Goal: Submit feedback/report problem: Provide input to the site owners about the experience or issues

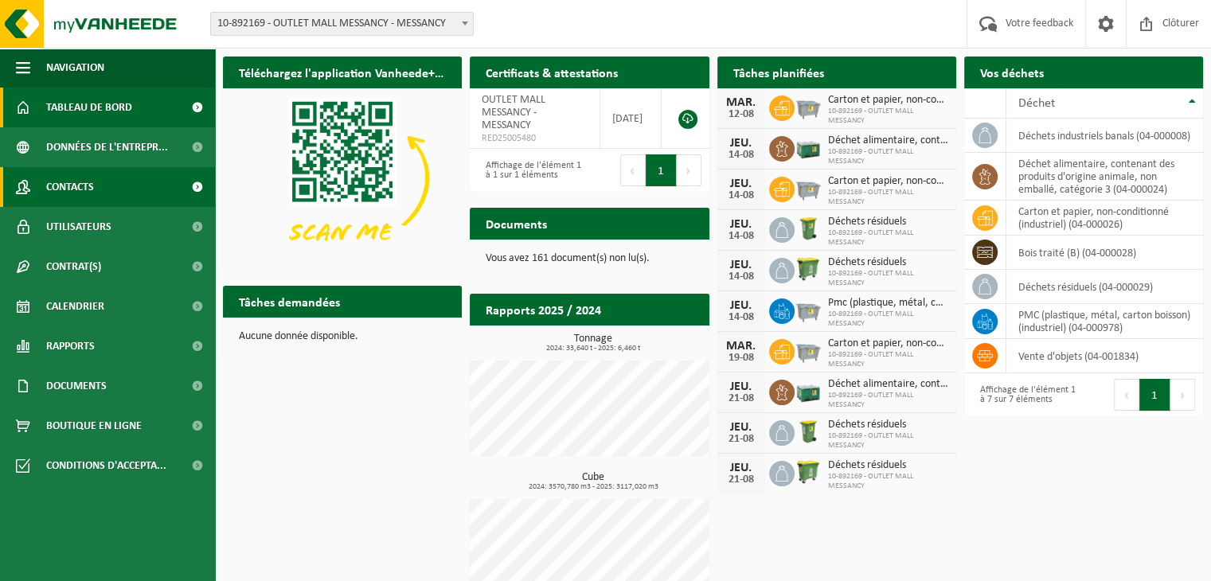
click at [80, 177] on span "Contacts" at bounding box center [70, 187] width 48 height 40
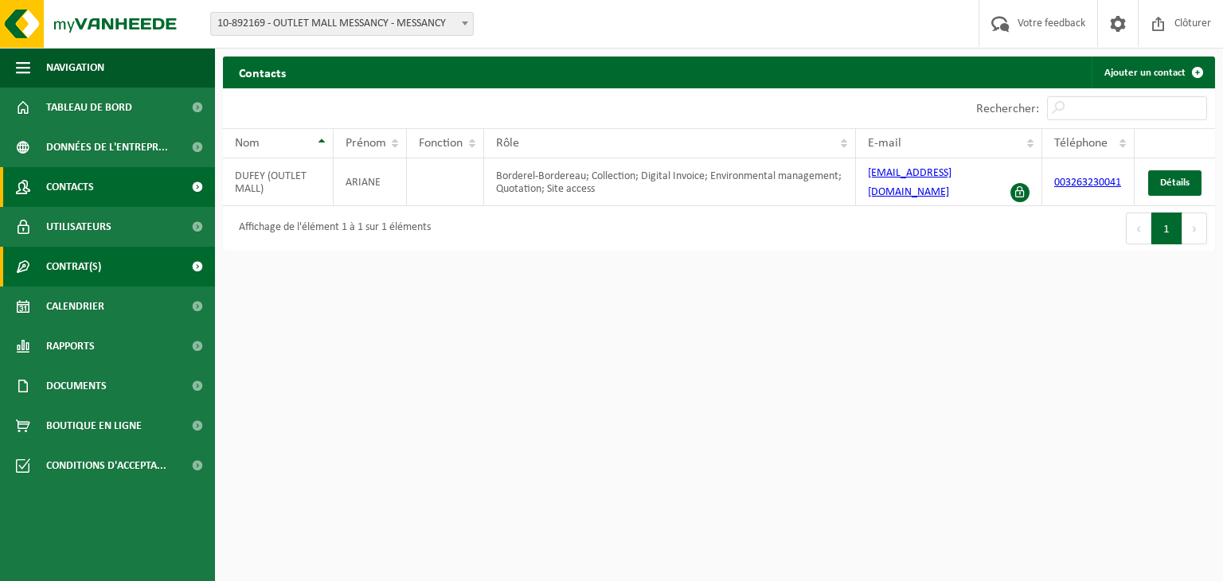
click at [72, 273] on span "Contrat(s)" at bounding box center [73, 267] width 55 height 40
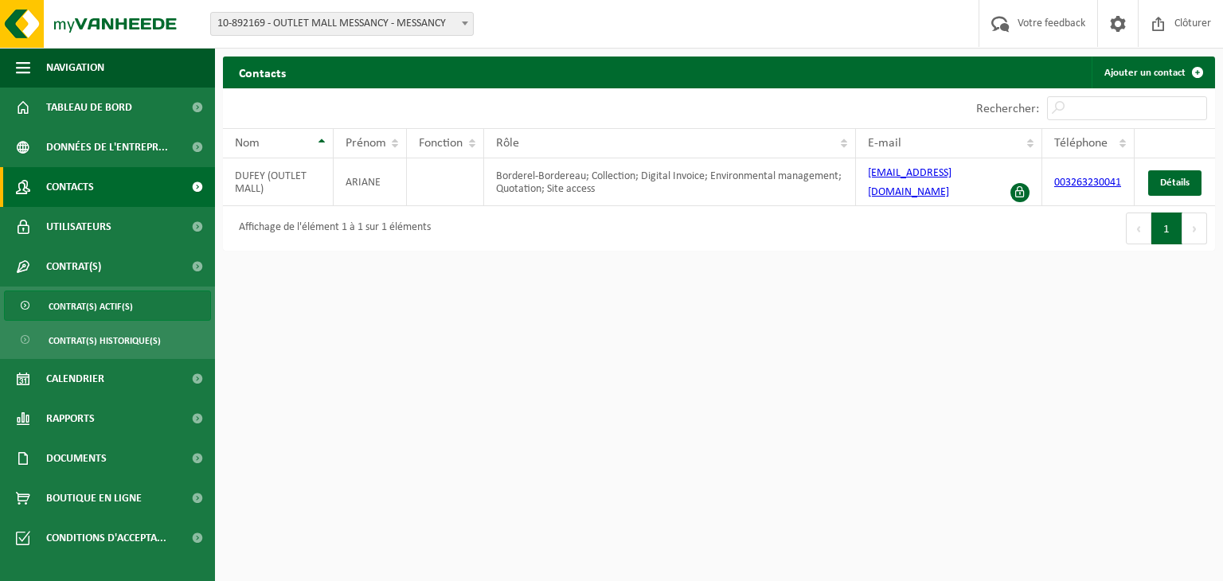
click at [65, 314] on span "Contrat(s) actif(s)" at bounding box center [91, 307] width 84 height 30
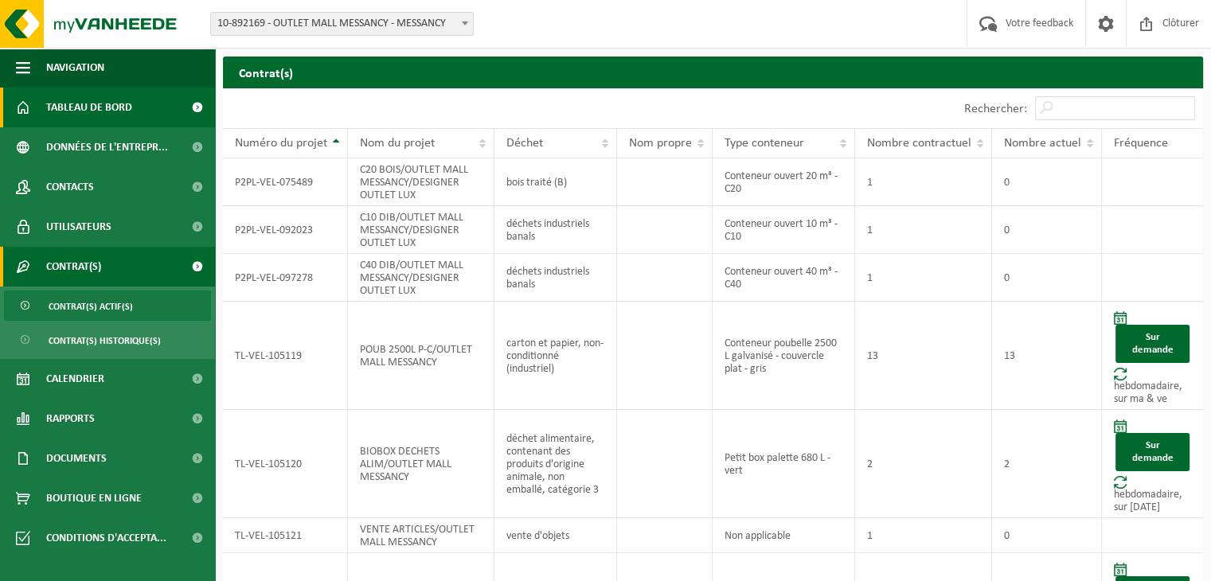
click at [111, 108] on span "Tableau de bord" at bounding box center [89, 108] width 86 height 40
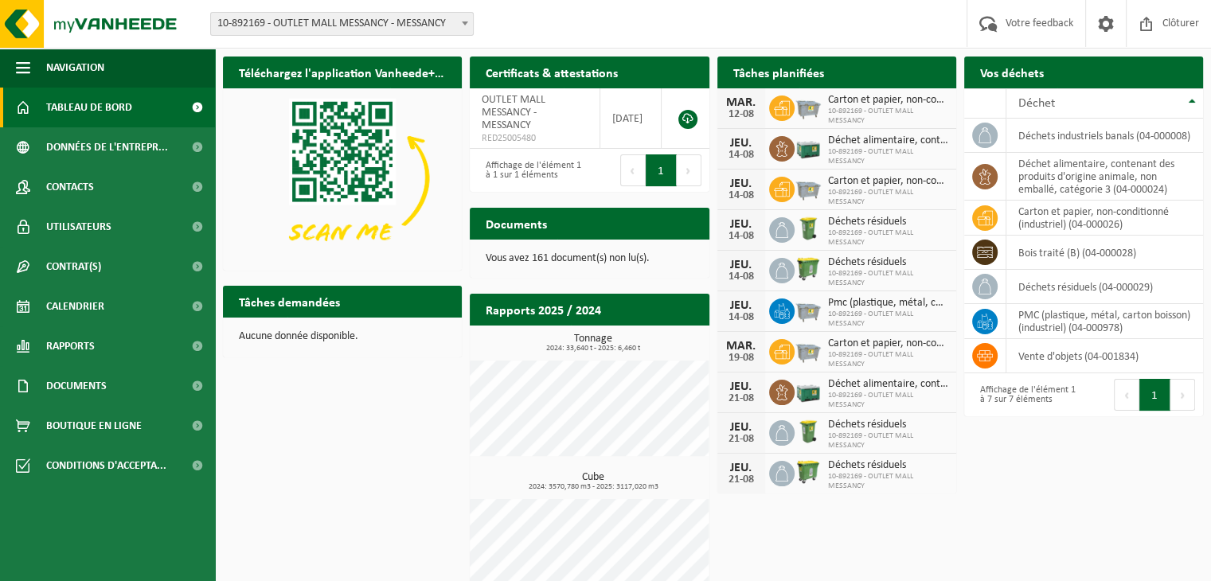
click at [619, 351] on span "2024: 33,640 t - 2025: 6,460 t" at bounding box center [593, 349] width 231 height 8
click at [609, 312] on h2 "Rapports 2025 / 2024" at bounding box center [543, 309] width 147 height 31
drag, startPoint x: 76, startPoint y: 341, endPoint x: 93, endPoint y: 330, distance: 20.1
click at [76, 341] on span "Rapports" at bounding box center [70, 347] width 49 height 40
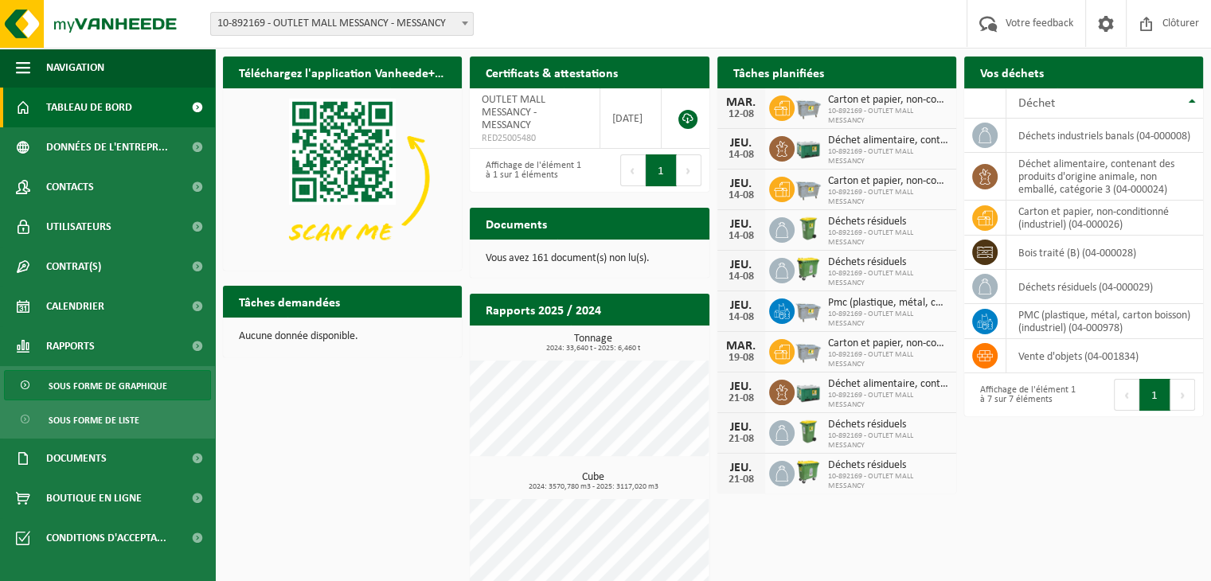
click at [89, 381] on span "Sous forme de graphique" at bounding box center [108, 386] width 119 height 30
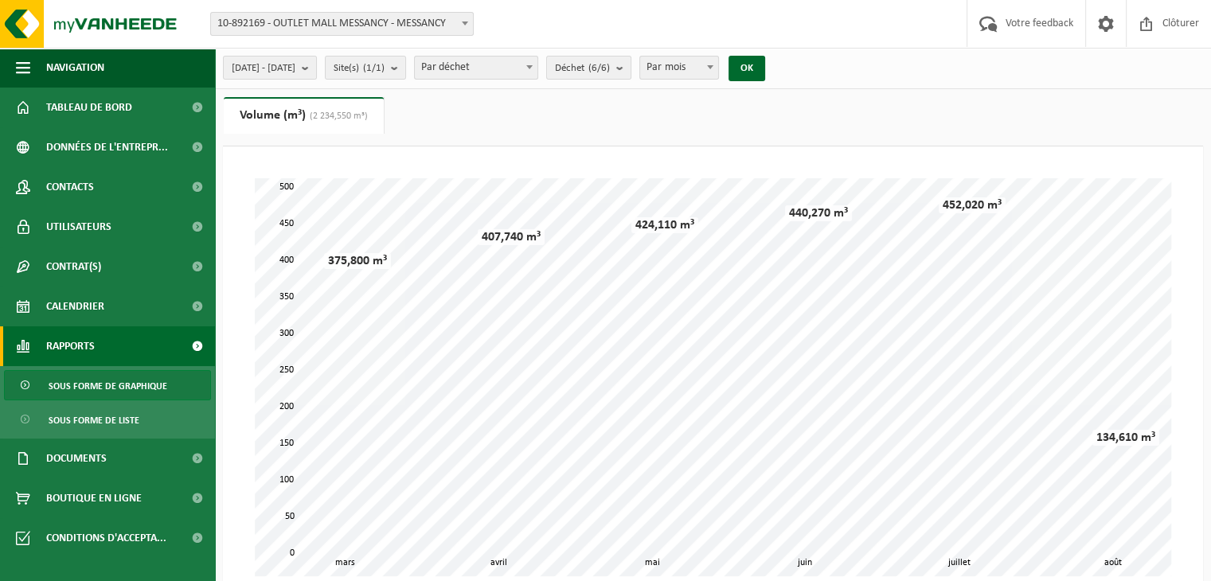
click at [86, 378] on span "Sous forme de graphique" at bounding box center [108, 386] width 119 height 30
click at [73, 425] on span "Sous forme de liste" at bounding box center [94, 420] width 91 height 30
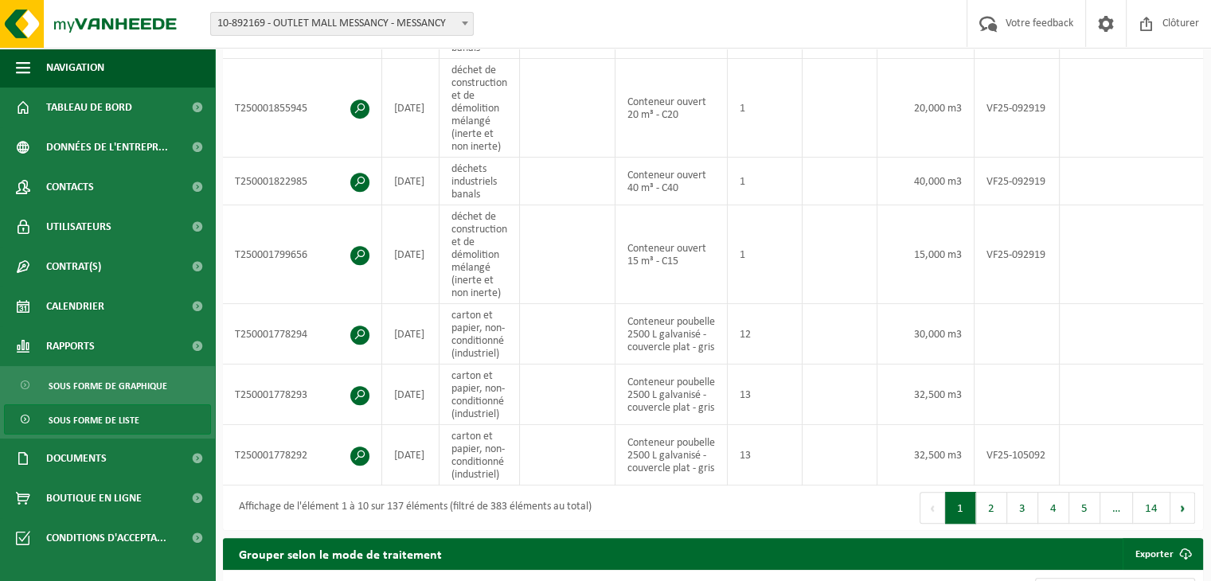
scroll to position [717, 0]
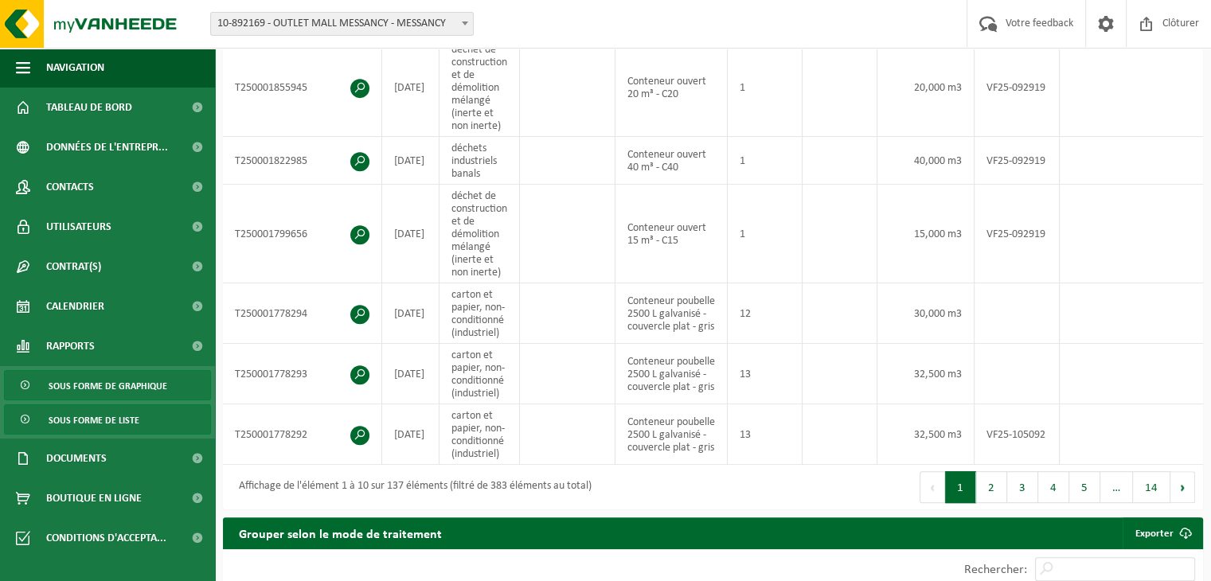
click at [100, 380] on span "Sous forme de graphique" at bounding box center [108, 386] width 119 height 30
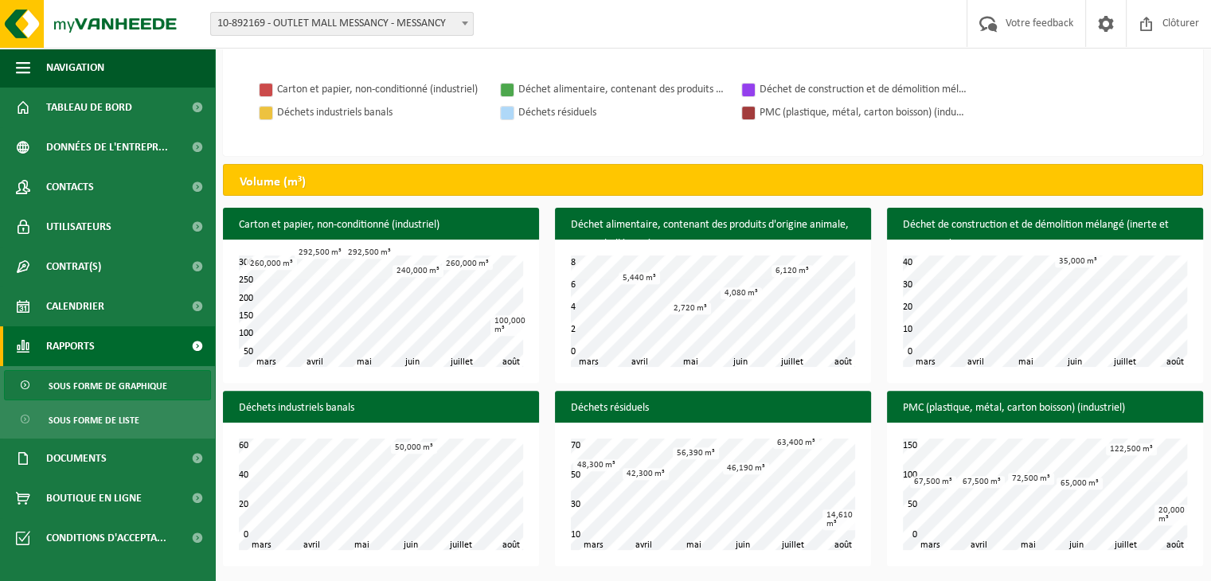
scroll to position [132, 0]
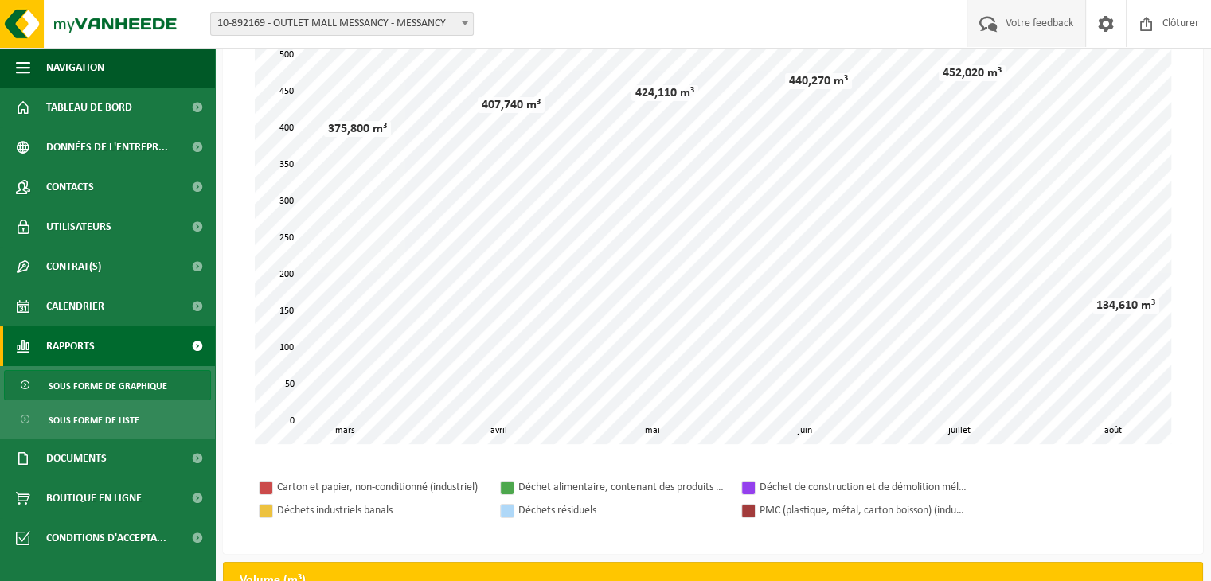
click at [1039, 20] on span "Votre feedback" at bounding box center [1040, 23] width 76 height 47
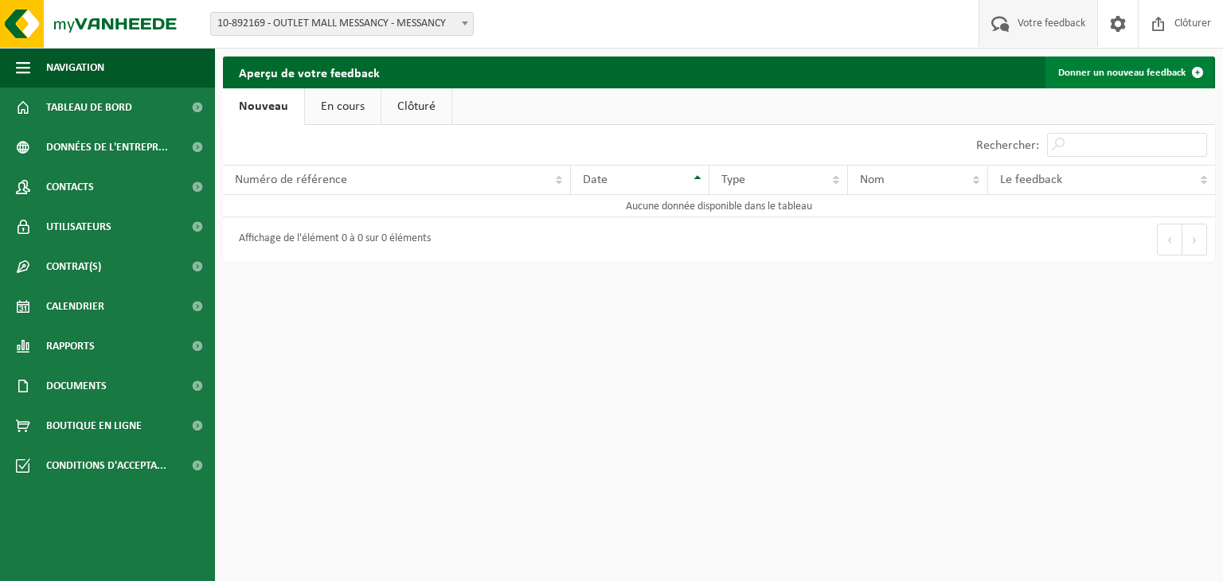
click at [1112, 77] on link "Donner un nouveau feedback" at bounding box center [1130, 73] width 168 height 32
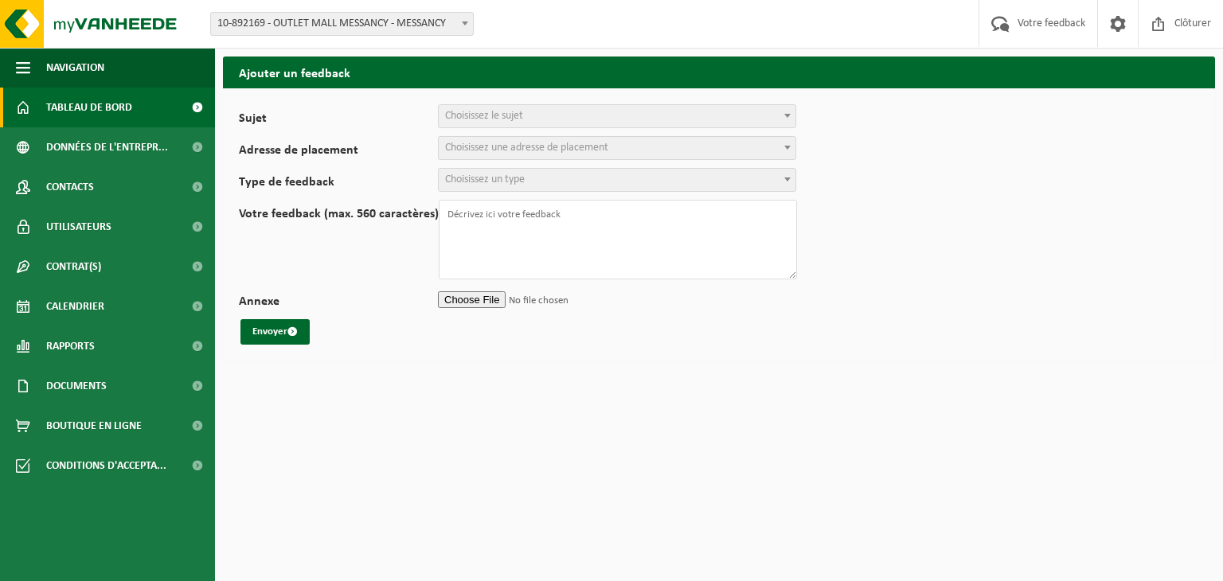
click at [62, 103] on span "Tableau de bord" at bounding box center [89, 108] width 86 height 40
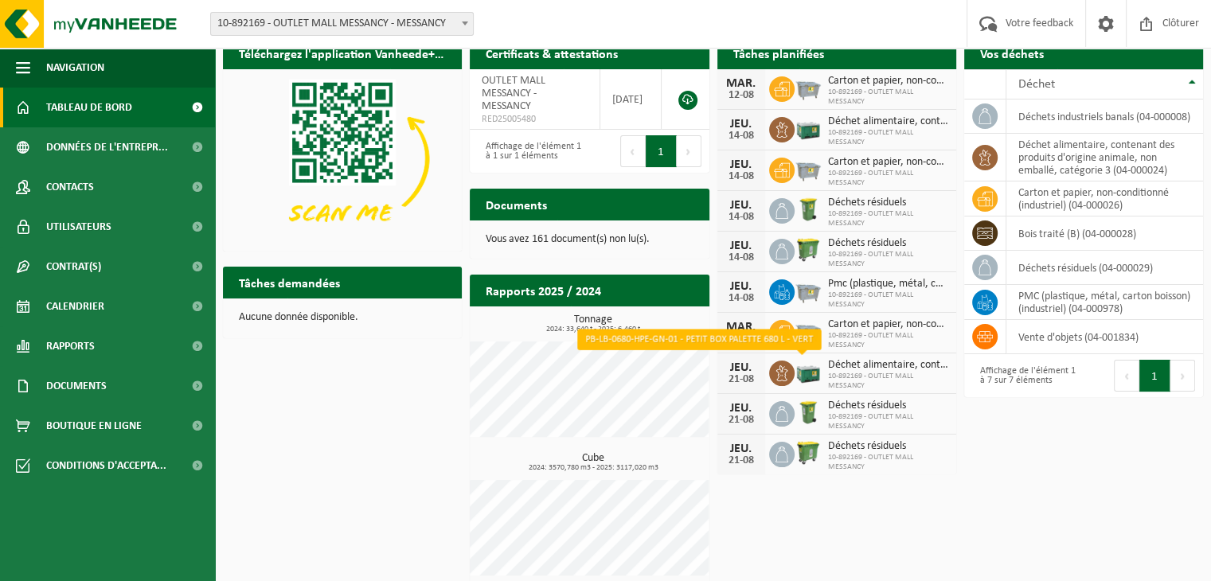
scroll to position [29, 0]
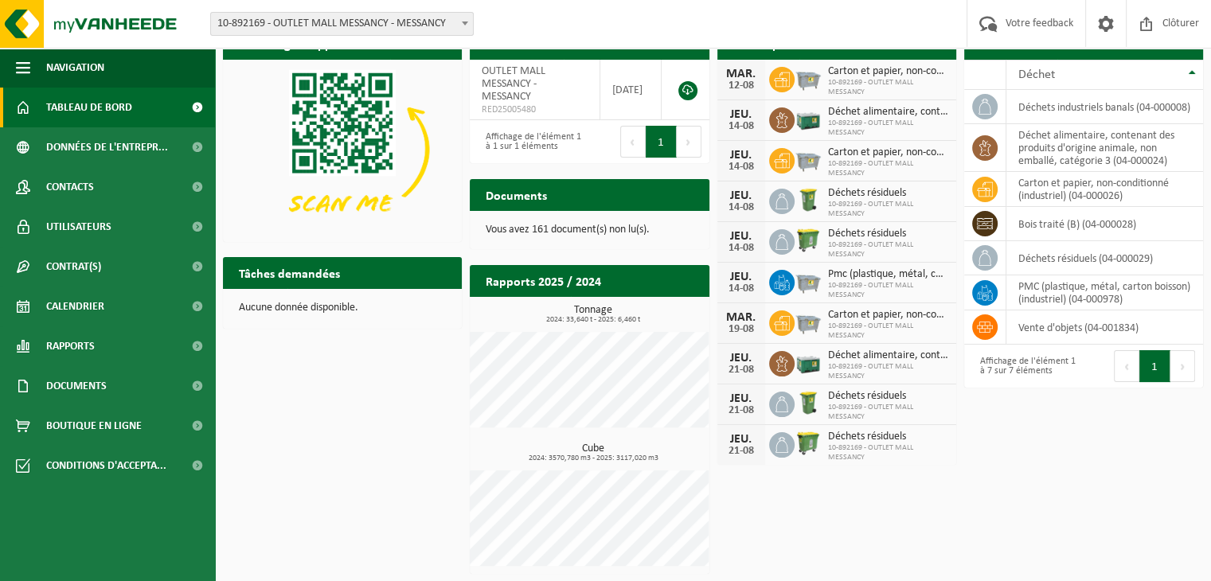
click at [526, 284] on h2 "Rapports 2025 / 2024" at bounding box center [543, 280] width 147 height 31
